Goal: Register for event/course

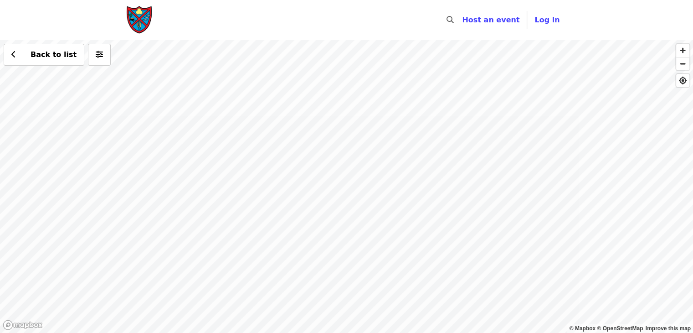
click at [324, 180] on div "Back to list" at bounding box center [346, 186] width 693 height 293
click at [324, 176] on div "Back to list" at bounding box center [346, 186] width 693 height 293
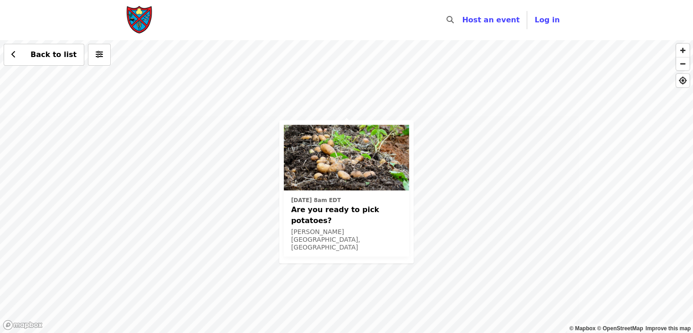
click at [352, 117] on div "[DATE] 8am EDT Are you ready to pick potatoes? [PERSON_NAME] River, [GEOGRAPHIC…" at bounding box center [346, 186] width 693 height 293
click at [397, 118] on div "[DATE] 8am EDT Are you ready to pick potatoes? [PERSON_NAME] River, [GEOGRAPHIC…" at bounding box center [346, 186] width 693 height 293
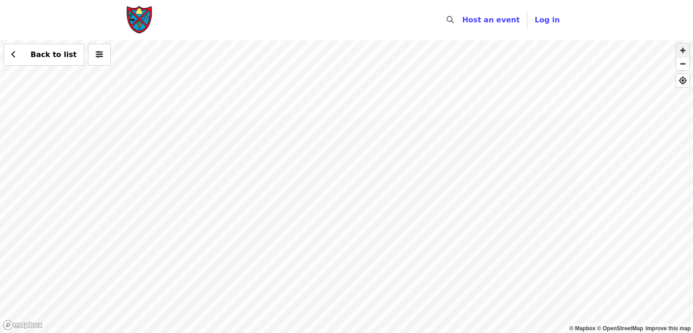
click at [684, 50] on span "button" at bounding box center [682, 50] width 13 height 13
click at [444, 93] on div "Back to list" at bounding box center [346, 186] width 693 height 293
drag, startPoint x: 430, startPoint y: 153, endPoint x: 399, endPoint y: 238, distance: 90.1
click at [399, 238] on div "Back to list" at bounding box center [346, 186] width 693 height 293
click at [441, 168] on div "Back to list" at bounding box center [346, 186] width 693 height 293
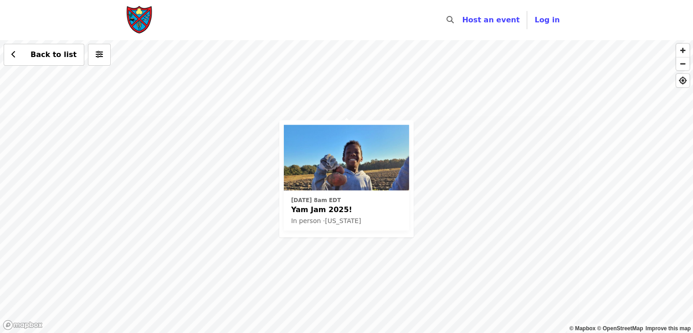
click at [391, 98] on div "[DATE] 8am EDT Yam Jam 2025! In person · [US_STATE] Back to list" at bounding box center [346, 186] width 693 height 293
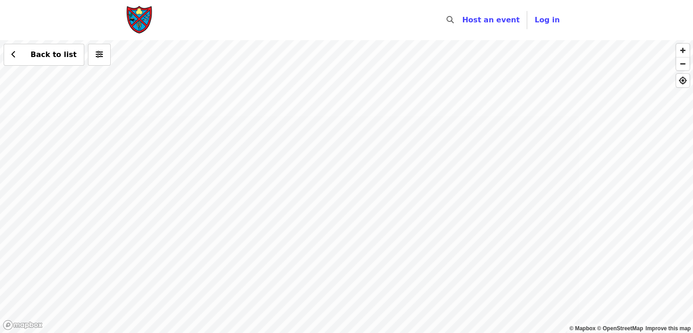
click at [69, 99] on div "Back to list" at bounding box center [346, 186] width 693 height 293
click at [300, 79] on div "Back to list" at bounding box center [346, 186] width 693 height 293
click at [300, 77] on div "Back to list" at bounding box center [346, 186] width 693 height 293
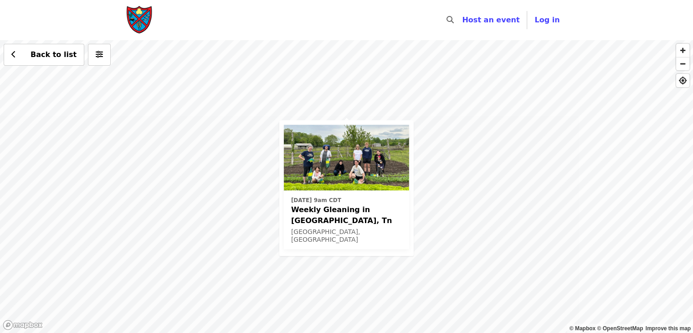
click at [413, 241] on div "[DATE] 9am CDT Weekly Gleaning in [GEOGRAPHIC_DATA], Tn [GEOGRAPHIC_DATA], [GEO…" at bounding box center [346, 186] width 693 height 293
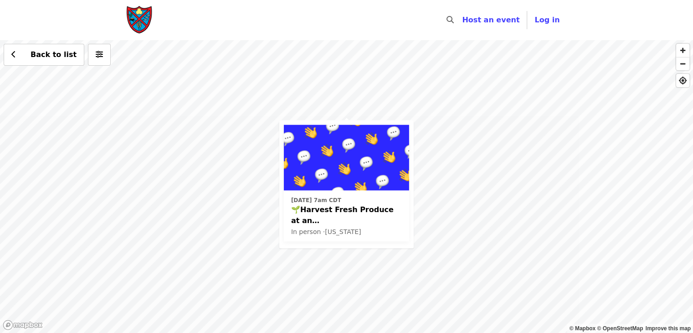
click at [430, 158] on div "[DATE] 7am CDT 🌱Harvest Fresh Produce at an [GEOGRAPHIC_DATA]! Now weekly! In p…" at bounding box center [346, 186] width 693 height 293
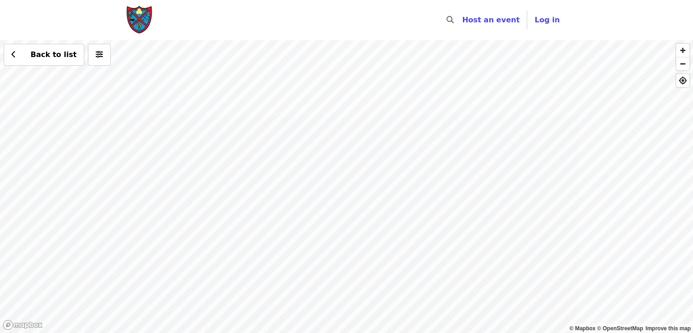
click at [379, 236] on div "Back to list" at bounding box center [346, 186] width 693 height 293
click at [371, 232] on div "Back to list" at bounding box center [346, 186] width 693 height 293
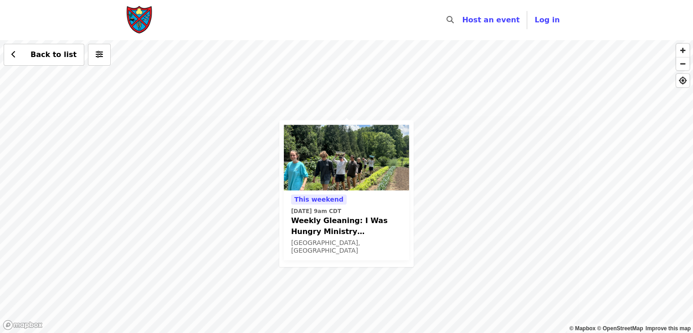
drag, startPoint x: 432, startPoint y: 161, endPoint x: 441, endPoint y: 156, distance: 10.8
click at [432, 161] on div "This weekend [DATE] 9am CDT Weekly Gleaning: I Was Hungry Ministry ([GEOGRAPHIC…" at bounding box center [346, 186] width 693 height 293
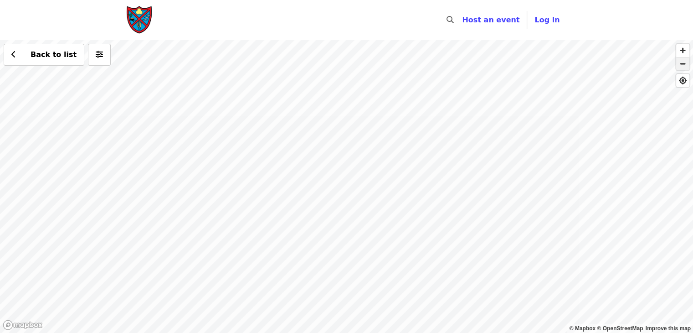
click at [687, 64] on span "button" at bounding box center [682, 63] width 13 height 13
click at [687, 65] on span "button" at bounding box center [682, 63] width 13 height 13
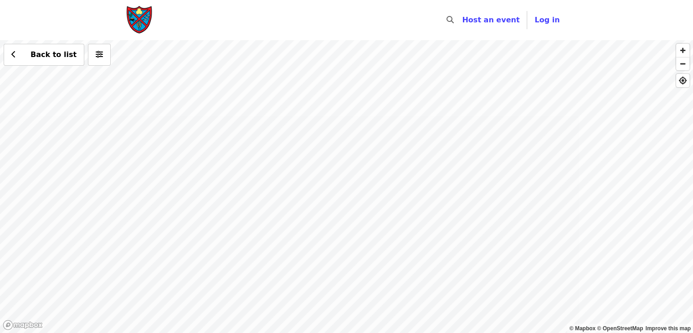
drag, startPoint x: 539, startPoint y: 164, endPoint x: 492, endPoint y: 91, distance: 87.1
click at [492, 91] on div "Back to list" at bounding box center [346, 186] width 693 height 293
drag, startPoint x: 439, startPoint y: 73, endPoint x: 323, endPoint y: 267, distance: 225.8
click at [323, 267] on div "Back to list" at bounding box center [346, 186] width 693 height 293
